Goal: Understand process/instructions: Learn how to perform a task or action

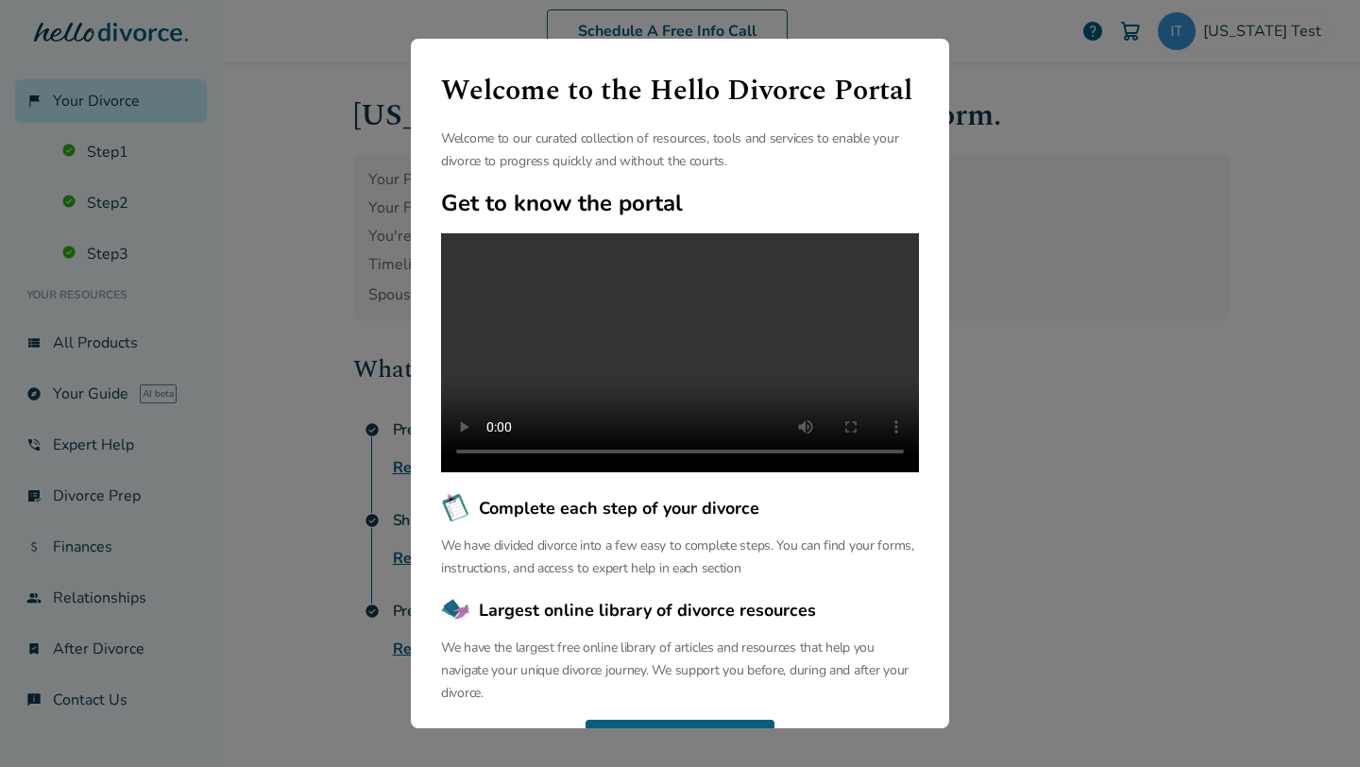
click at [285, 241] on div "Welcome to the Hello Divorce Portal Welcome to our curated collection of resour…" at bounding box center [680, 383] width 1360 height 767
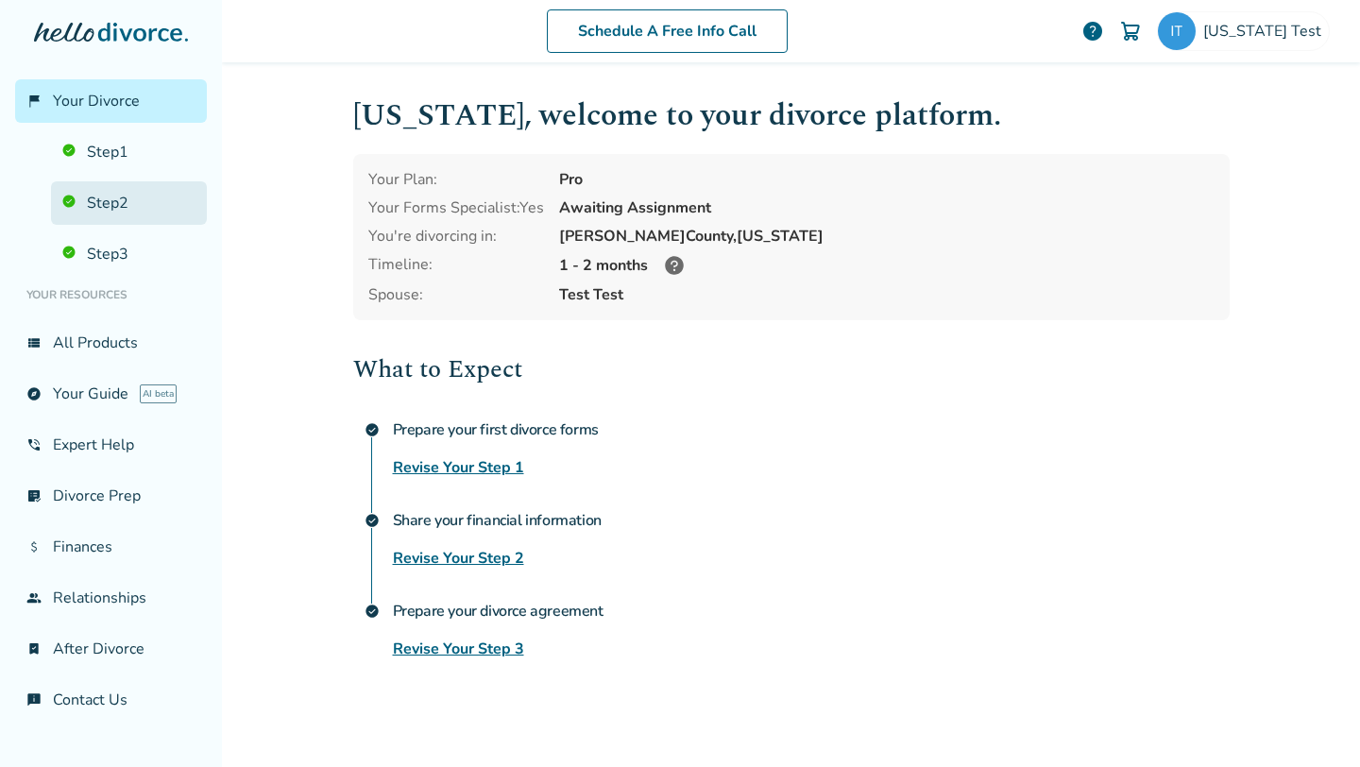
click at [155, 198] on link "Step 2" at bounding box center [129, 202] width 156 height 43
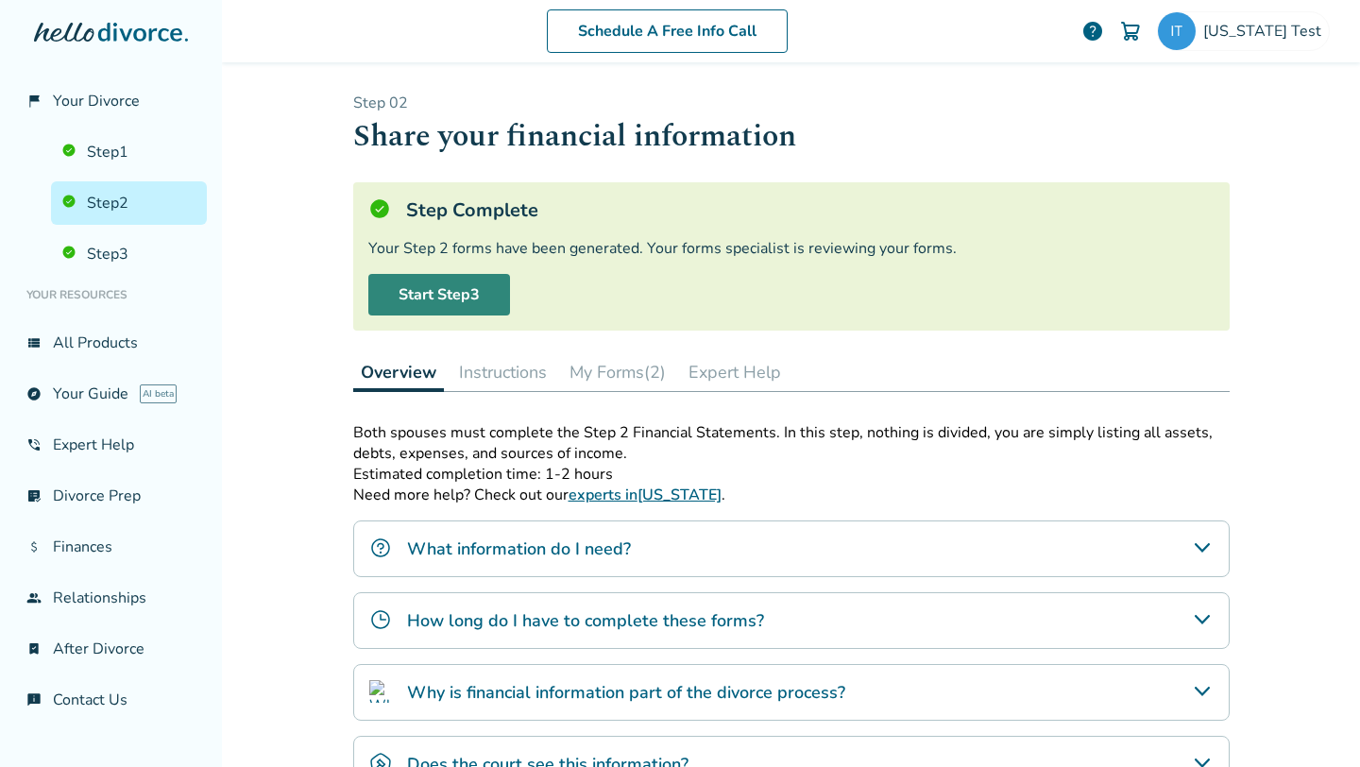
click at [472, 296] on link "Start Step 3" at bounding box center [439, 295] width 142 height 42
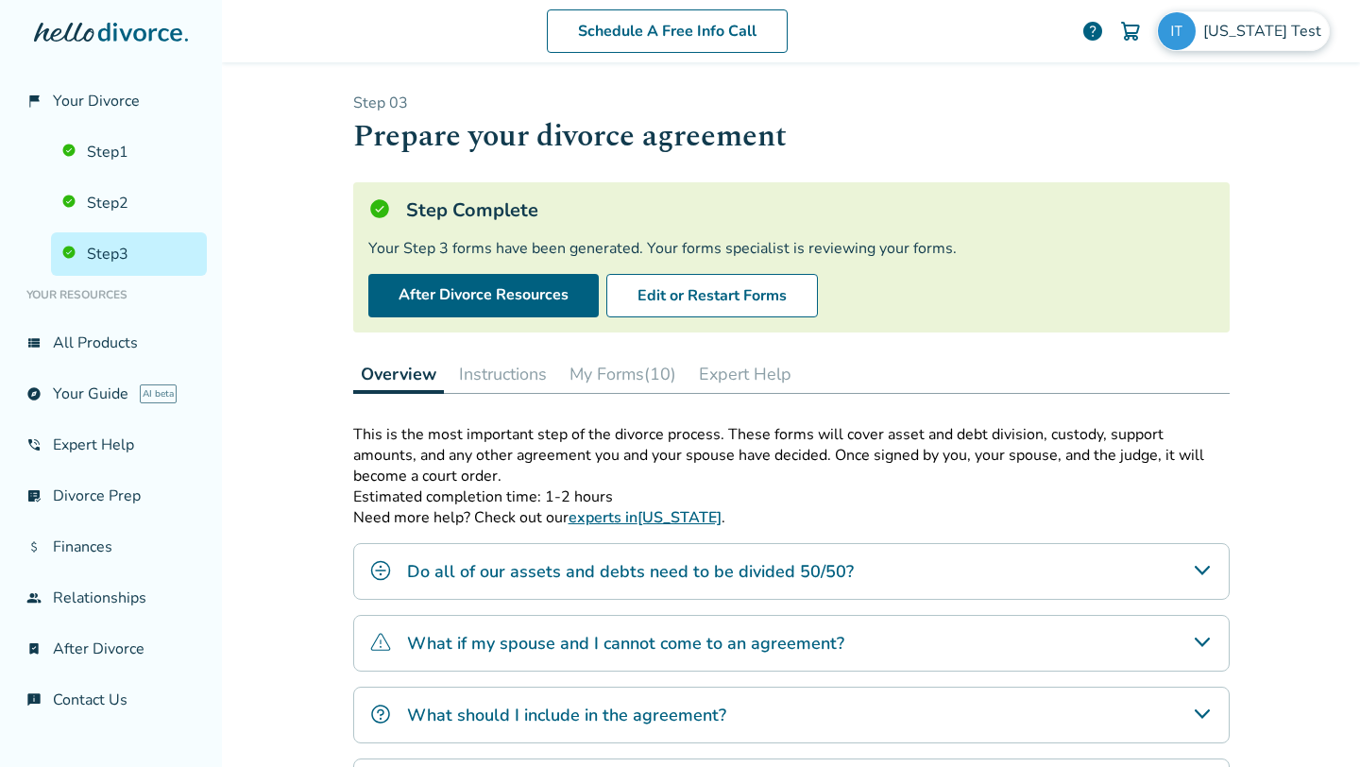
click at [1278, 41] on span "[US_STATE] Test" at bounding box center [1267, 31] width 126 height 21
